Goal: Check status: Check status

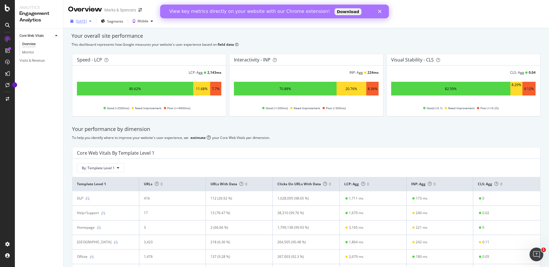
click at [87, 21] on div "[DATE]" at bounding box center [81, 21] width 11 height 5
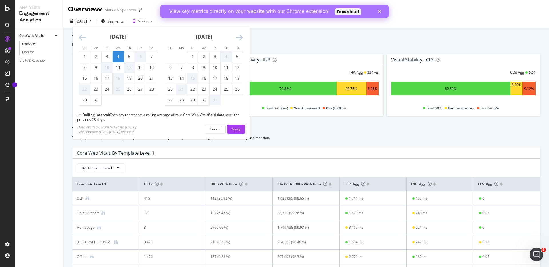
click at [240, 37] on icon "Move forward to switch to the next month." at bounding box center [239, 38] width 7 height 8
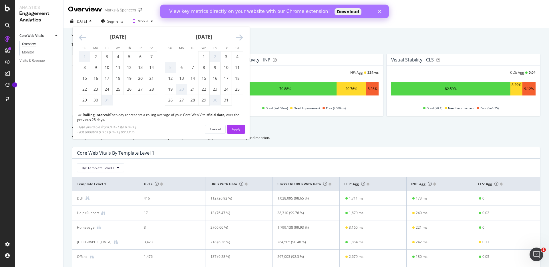
click at [240, 37] on icon "Move forward to switch to the next month." at bounding box center [239, 38] width 7 height 8
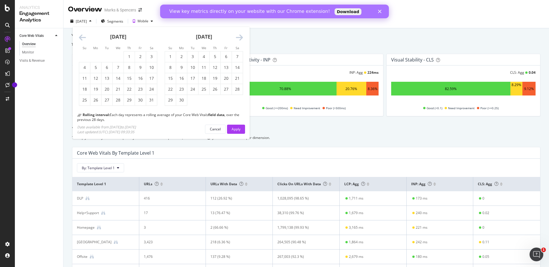
click at [240, 37] on icon "Move forward to switch to the next month." at bounding box center [239, 38] width 7 height 8
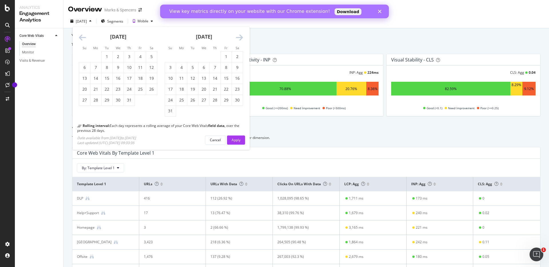
click at [240, 37] on icon "Move forward to switch to the next month." at bounding box center [239, 38] width 7 height 8
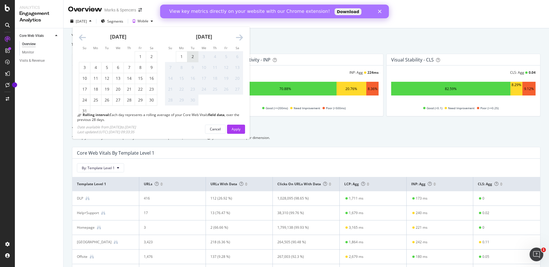
click at [192, 59] on div "2" at bounding box center [192, 57] width 11 height 6
click at [237, 129] on div "Apply" at bounding box center [236, 129] width 9 height 5
